Goal: Book appointment/travel/reservation

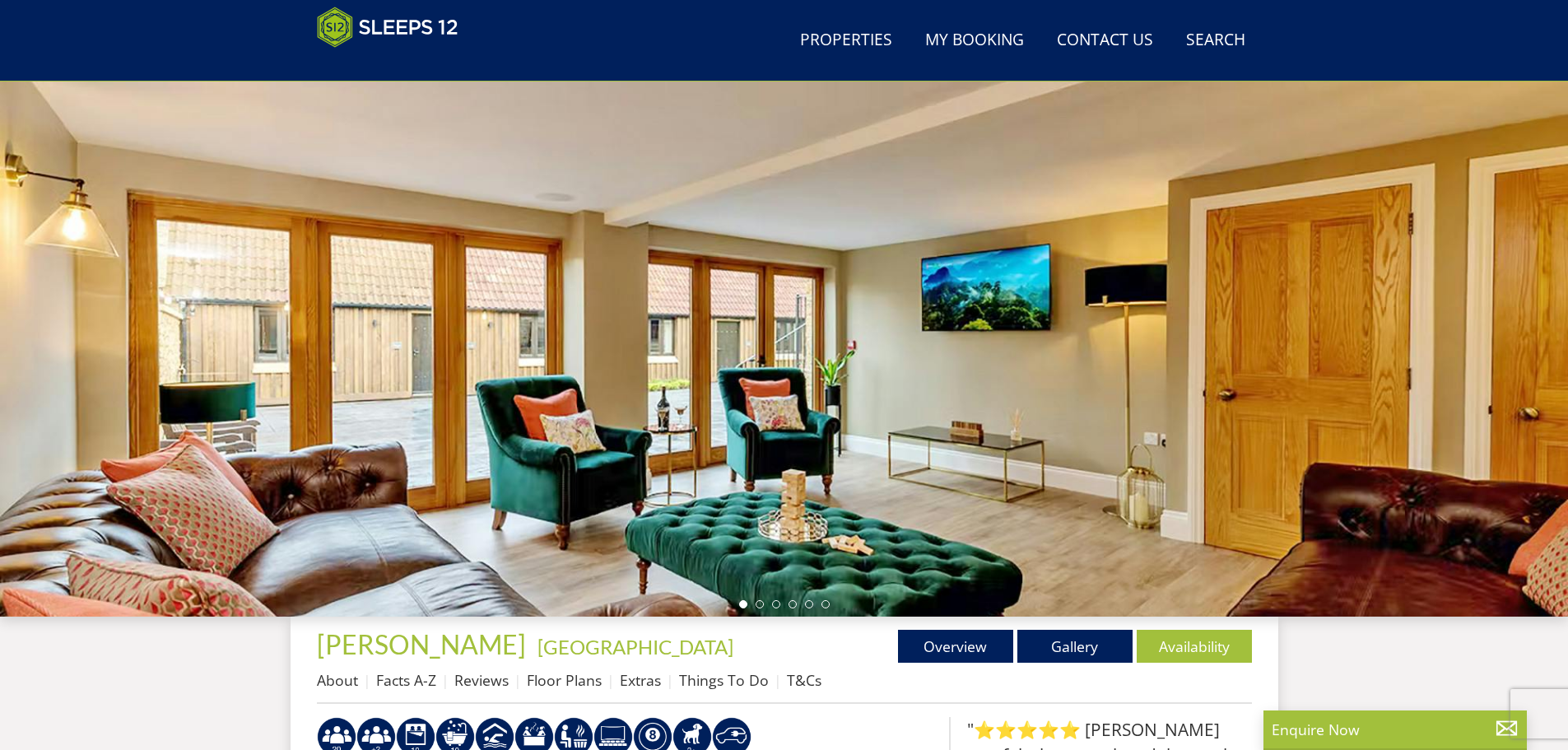
scroll to position [262, 0]
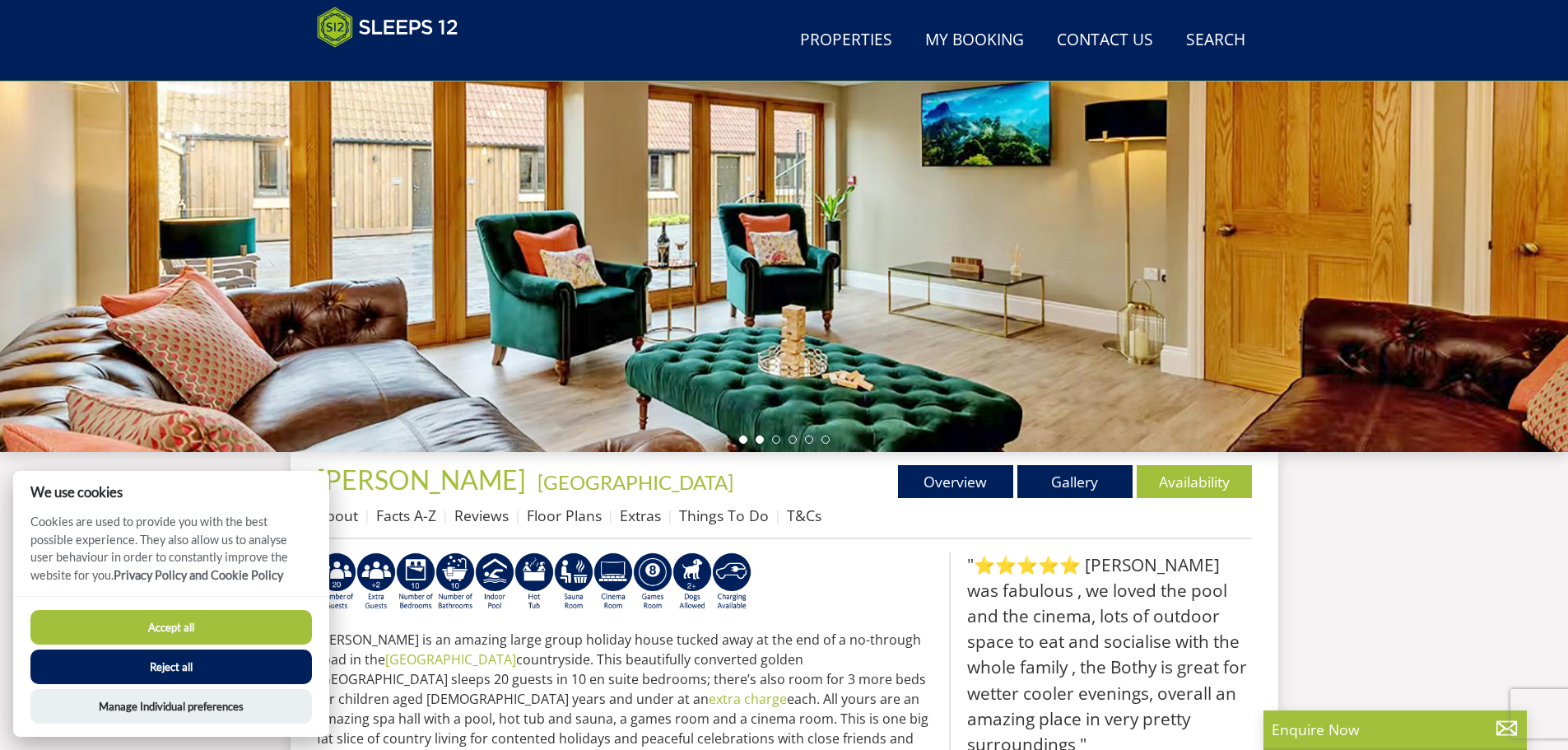
click at [758, 438] on li at bounding box center [759, 439] width 8 height 8
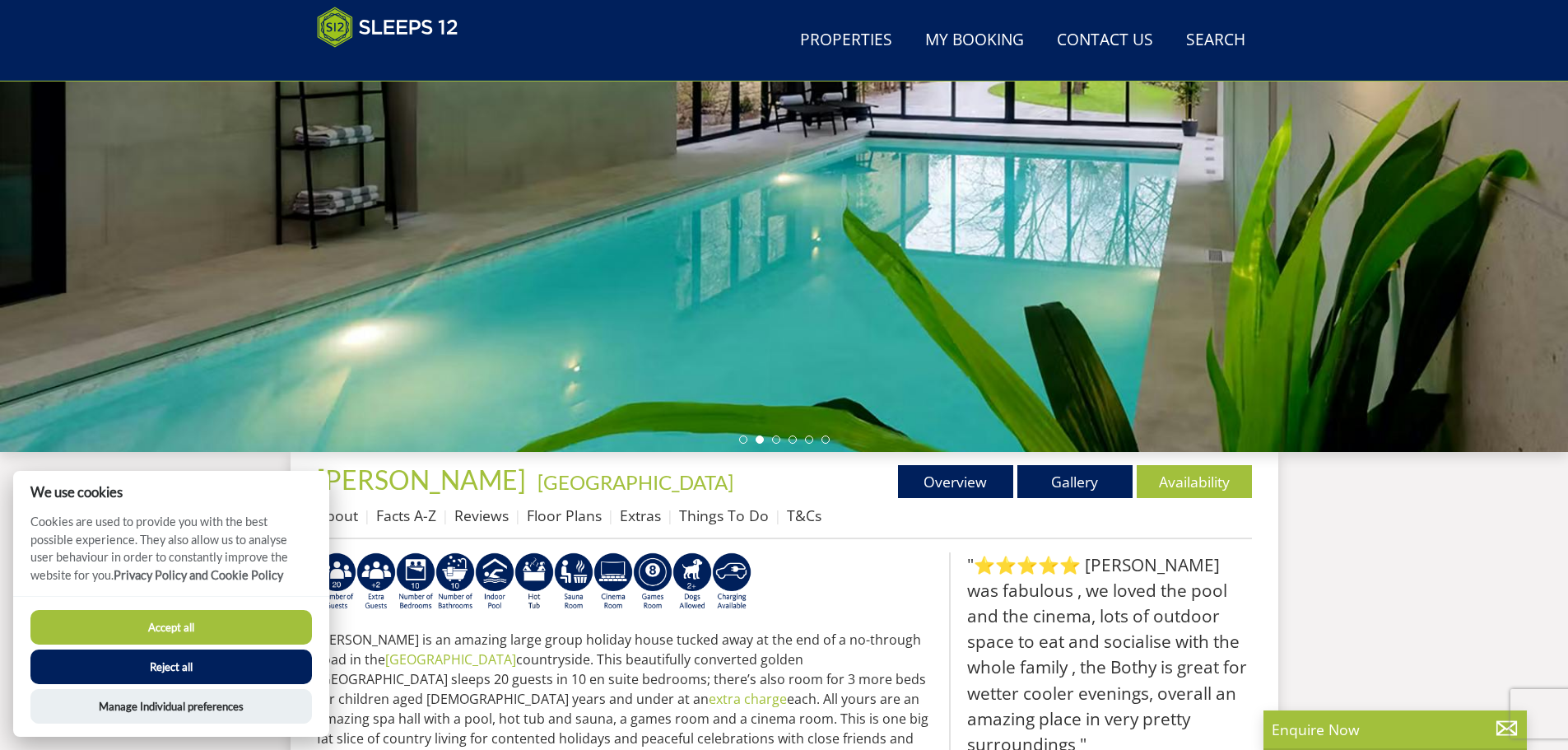
click at [243, 625] on button "Accept all" at bounding box center [171, 628] width 281 height 35
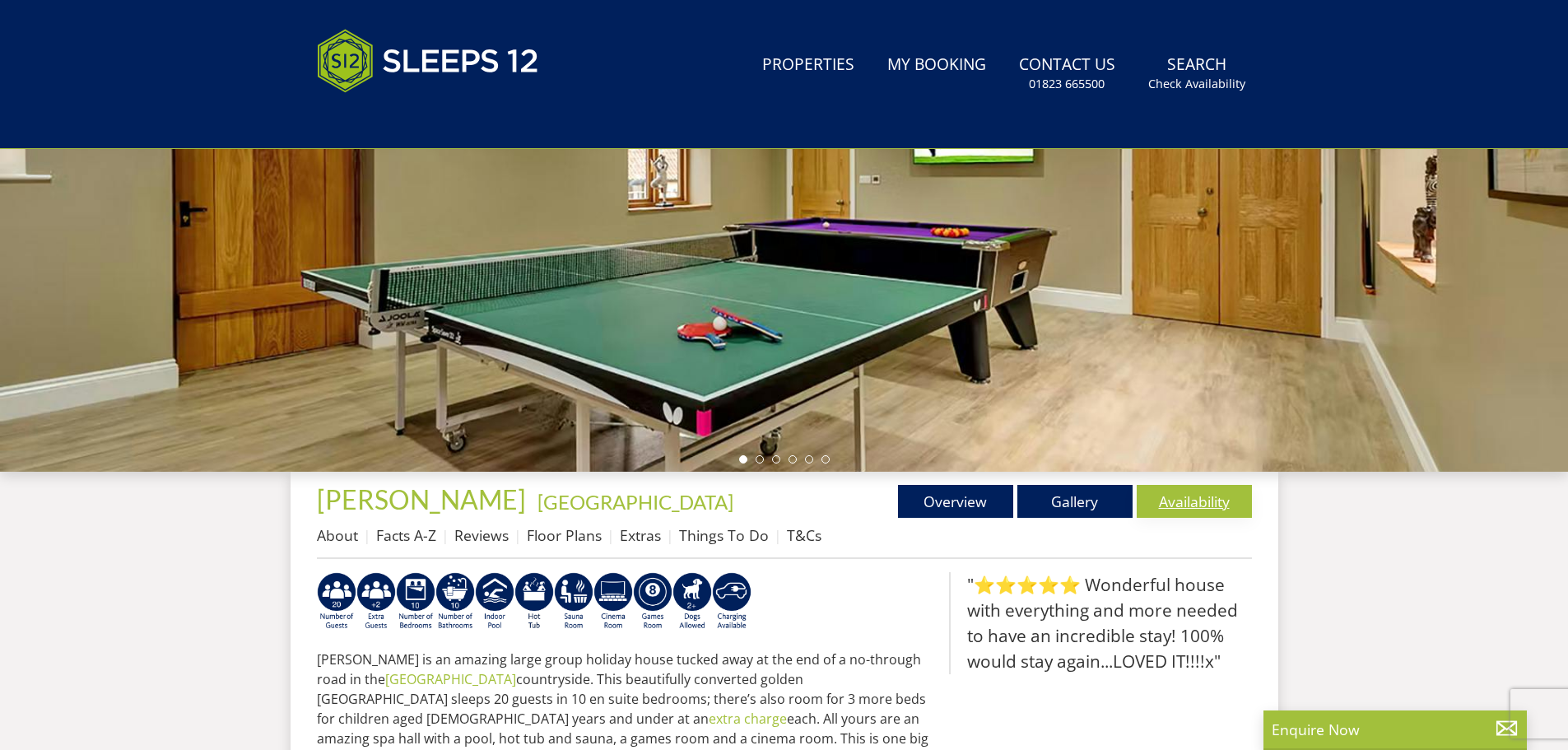
click at [1169, 499] on link "Availability" at bounding box center [1194, 501] width 115 height 33
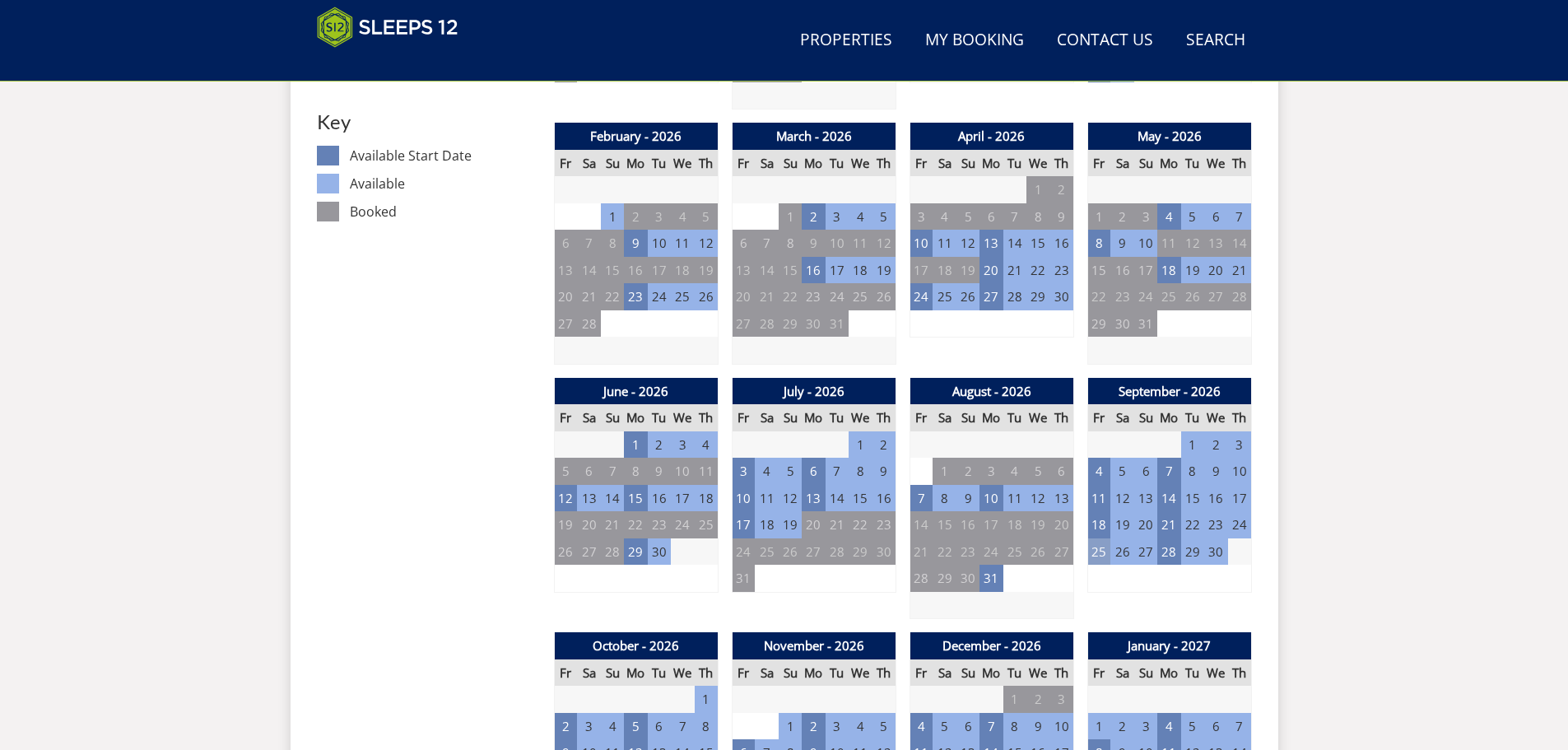
scroll to position [1110, 0]
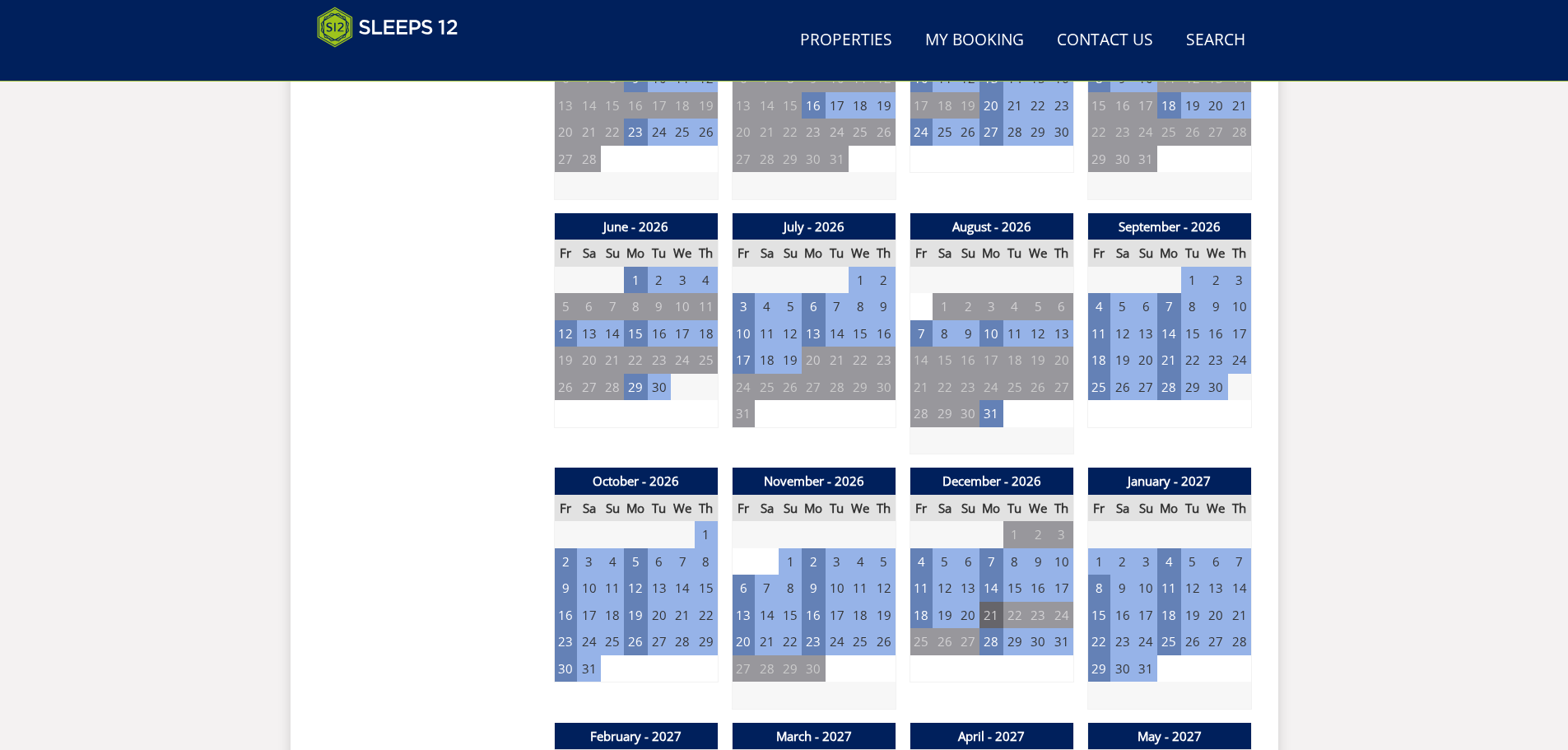
click at [989, 615] on td "21" at bounding box center [991, 615] width 23 height 27
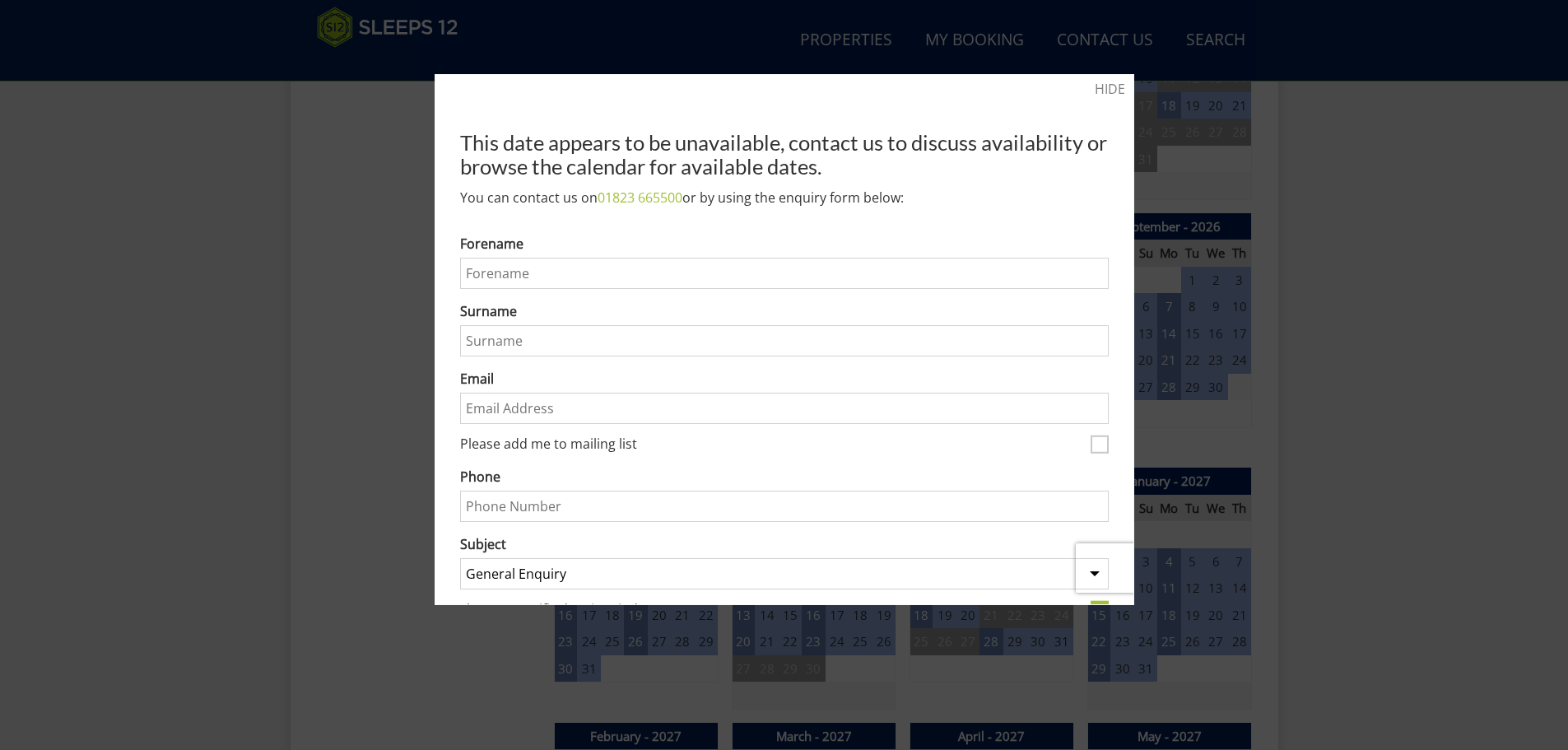
click at [1113, 91] on div "HIDE This date appears to be unavailable, contact us to discuss availability or…" at bounding box center [785, 339] width 700 height 531
click at [1195, 173] on div at bounding box center [784, 375] width 1568 height 750
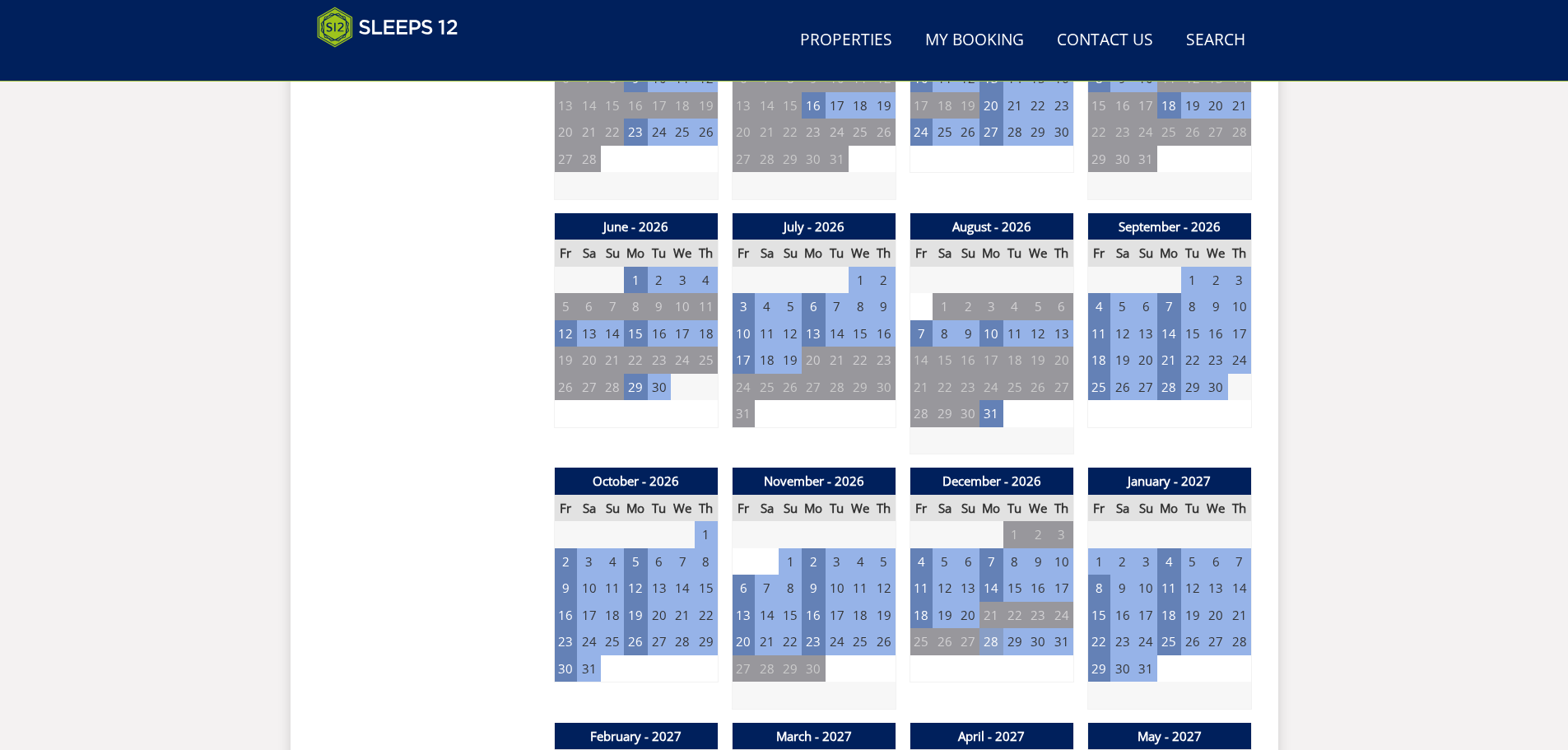
click at [993, 641] on td "28" at bounding box center [991, 641] width 23 height 27
click at [992, 643] on td "28" at bounding box center [991, 641] width 23 height 27
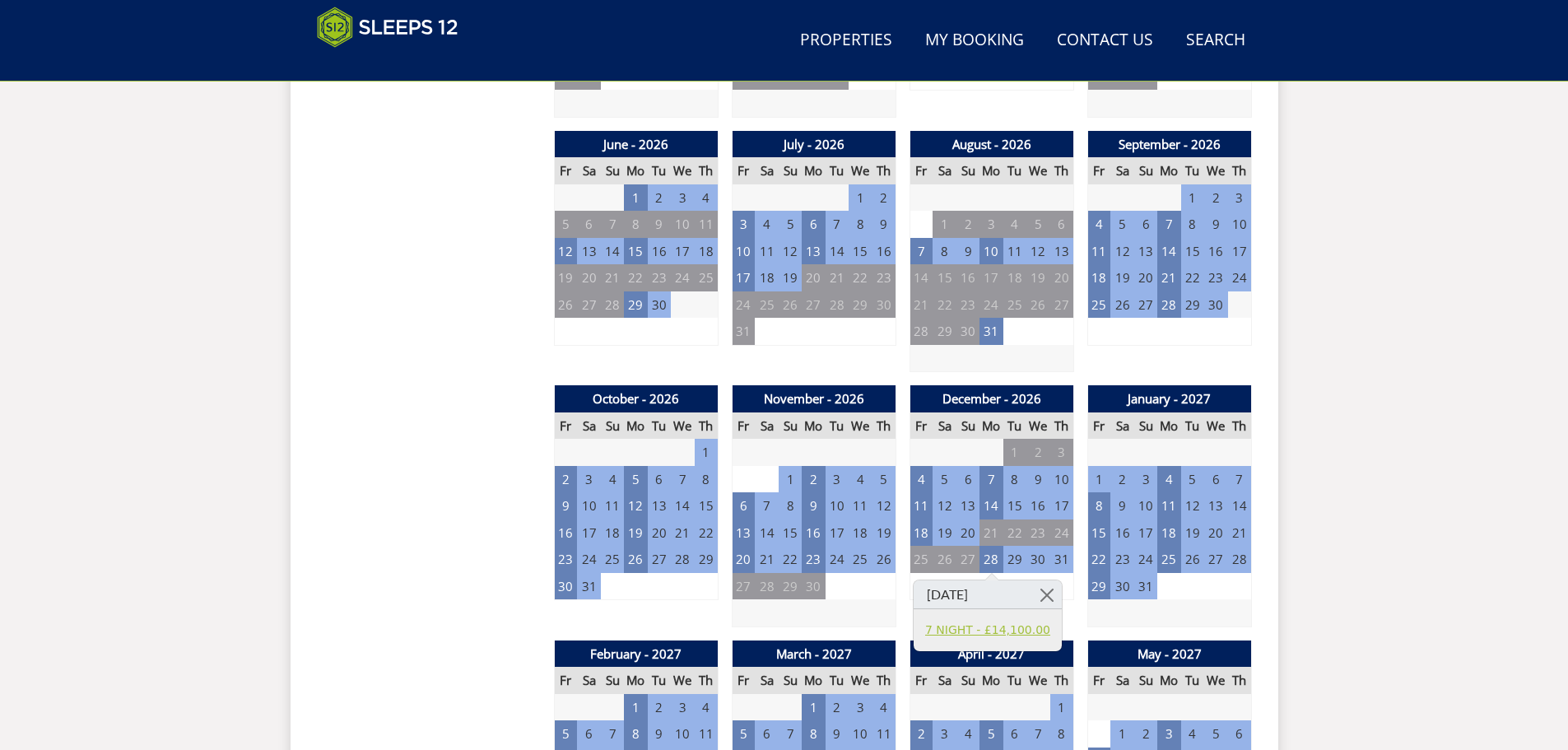
scroll to position [1275, 0]
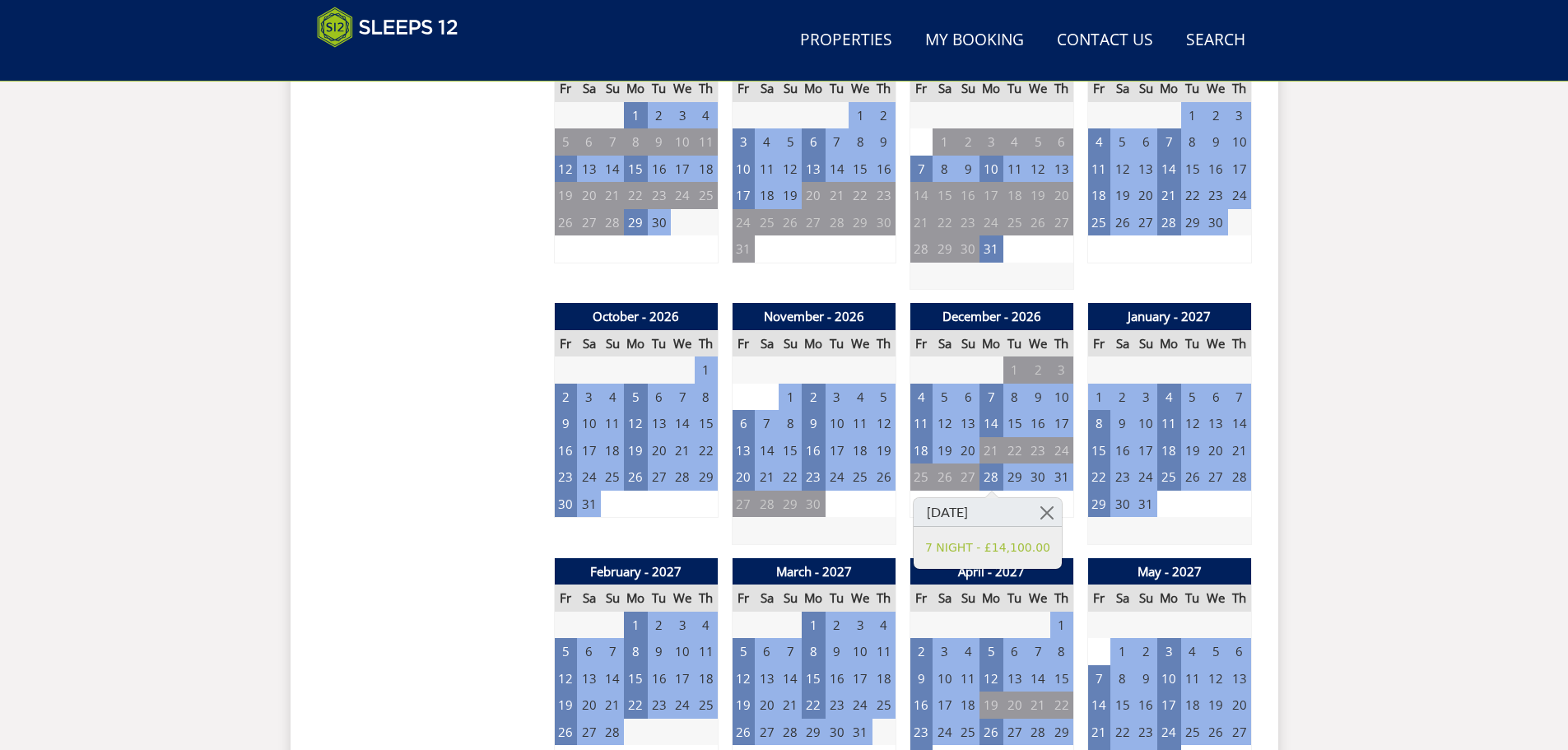
click at [1327, 484] on div "Search Menu Properties My Booking Contact Us 01823 665500 Search Check Availabi…" at bounding box center [784, 440] width 1568 height 3319
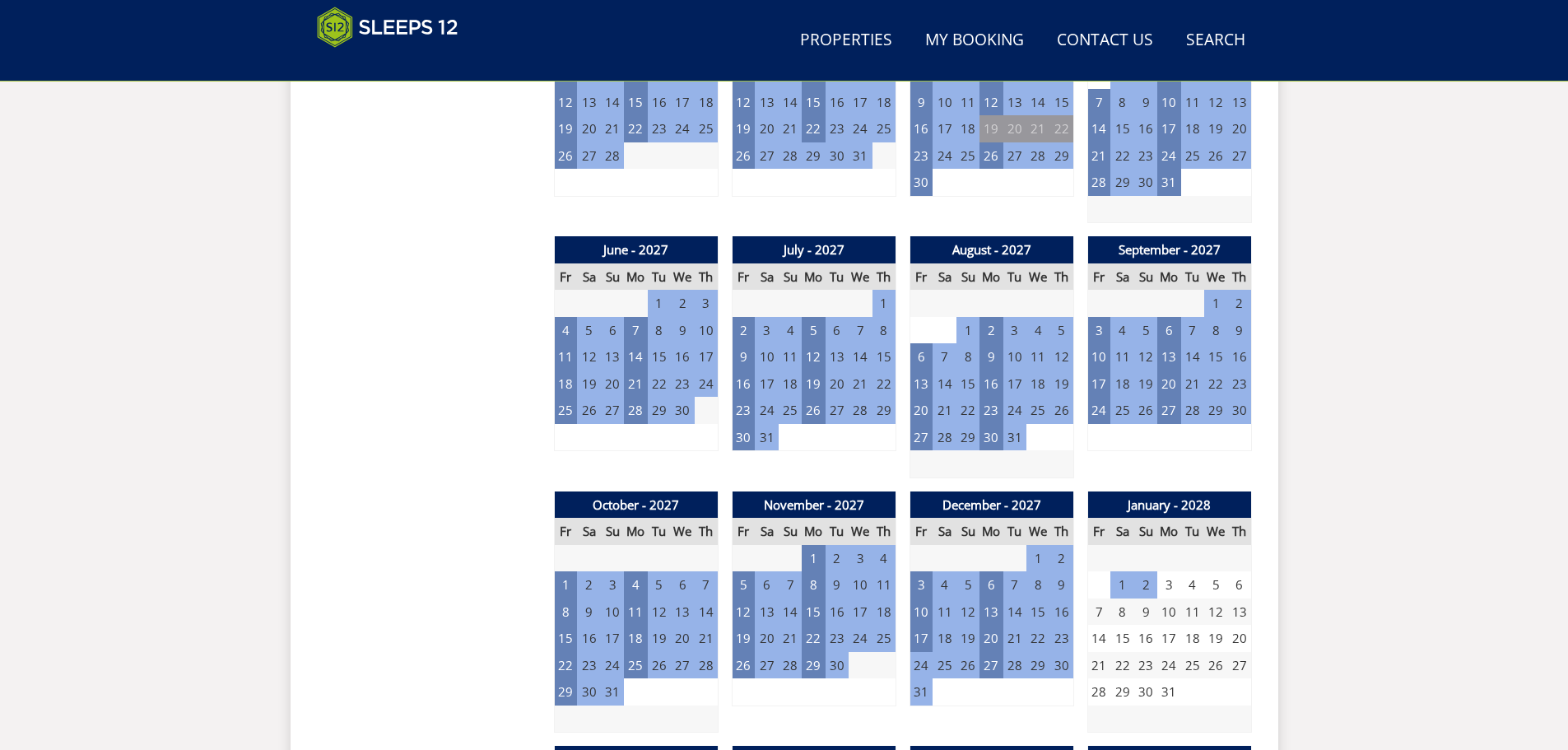
scroll to position [1933, 0]
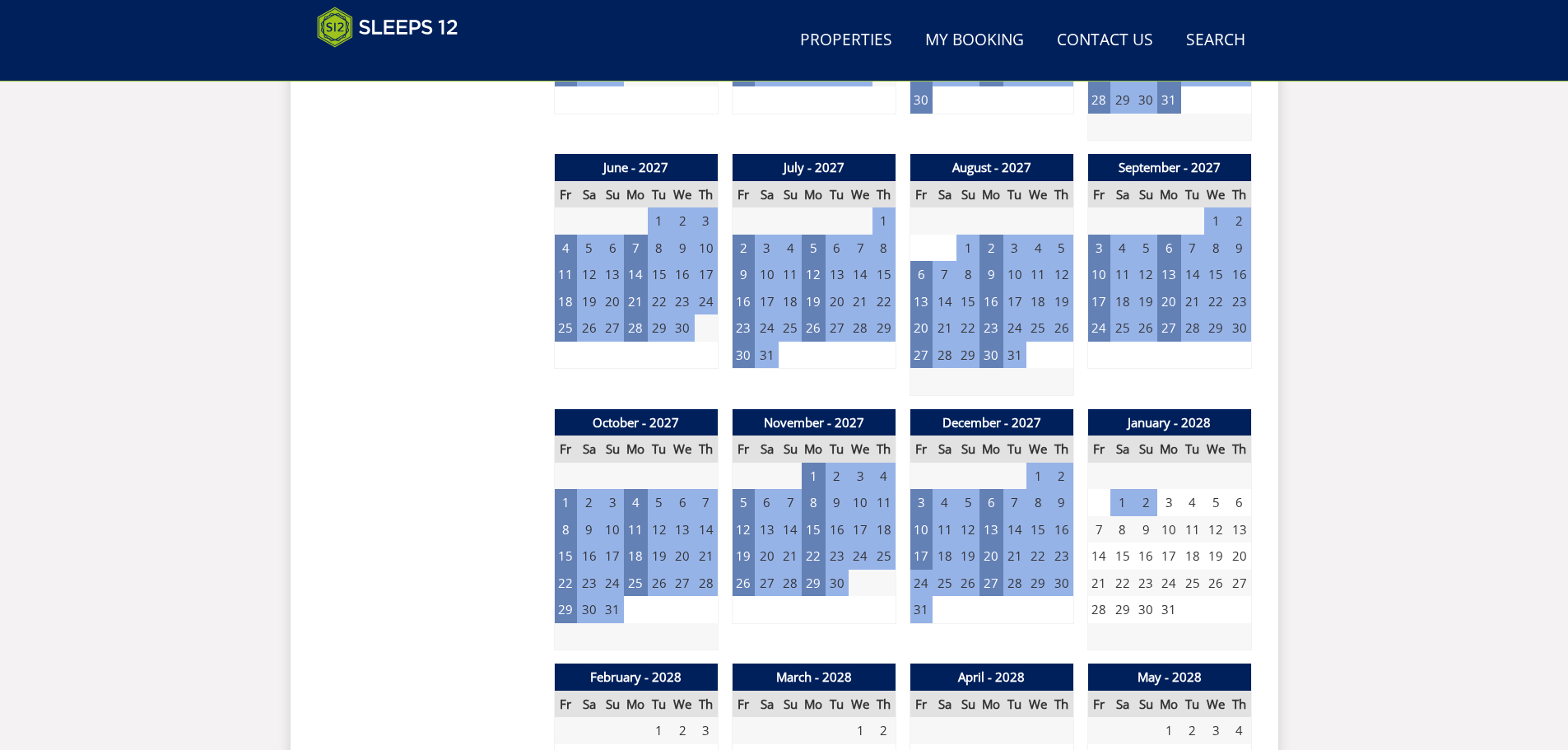
click at [919, 581] on td "24" at bounding box center [921, 582] width 23 height 27
click at [986, 559] on td "20" at bounding box center [991, 556] width 23 height 27
click at [1056, 552] on td "23" at bounding box center [1062, 556] width 23 height 27
click at [991, 555] on td "20" at bounding box center [991, 556] width 23 height 27
click at [1055, 589] on link at bounding box center [1047, 591] width 29 height 29
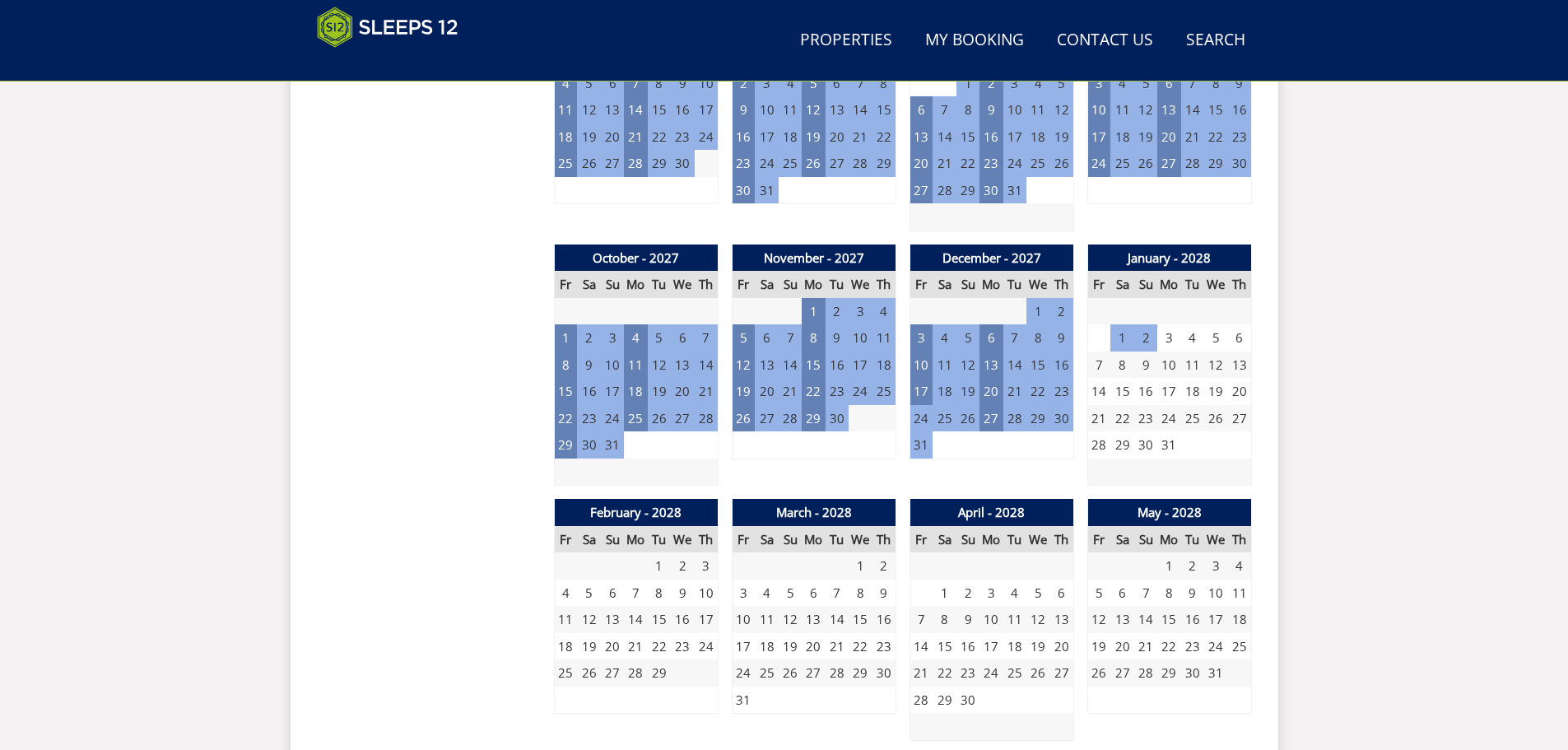
scroll to position [2181, 0]
